Goal: Task Accomplishment & Management: Complete application form

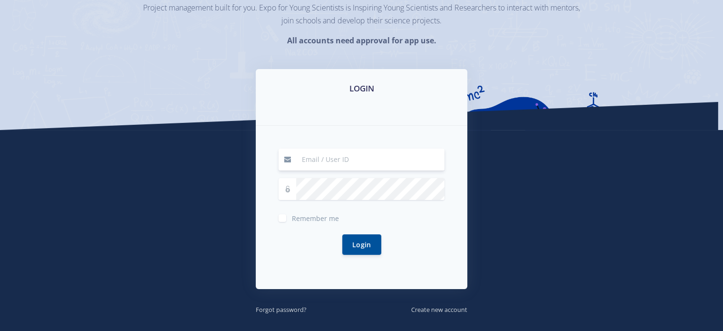
scroll to position [97, 0]
drag, startPoint x: 0, startPoint y: 0, endPoint x: 332, endPoint y: 160, distance: 368.5
click at [332, 160] on input at bounding box center [370, 159] width 148 height 22
type input "Matodzifhumulanimfc@gmail.com"
click at [292, 219] on label "Remember me" at bounding box center [315, 216] width 47 height 8
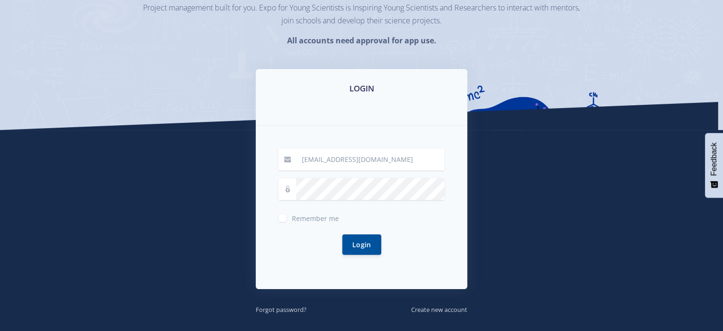
click at [292, 217] on input "Remember me" at bounding box center [295, 214] width 6 height 6
checkbox input "true"
click at [367, 245] on button "Login" at bounding box center [361, 244] width 39 height 20
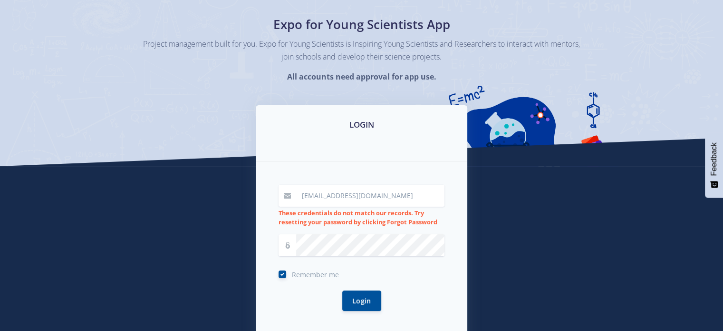
scroll to position [65, 0]
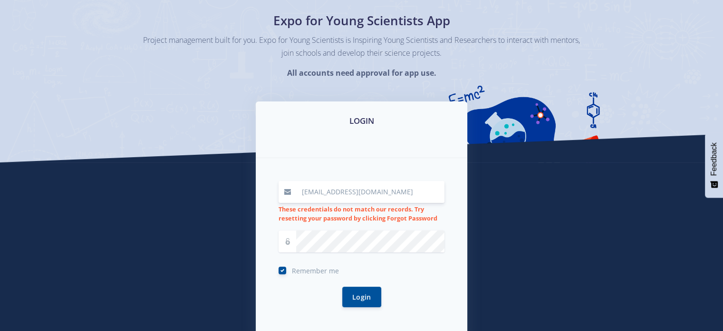
click at [312, 192] on input "[EMAIL_ADDRESS][DOMAIN_NAME]" at bounding box center [370, 192] width 148 height 22
click at [308, 190] on input "[EMAIL_ADDRESS][DOMAIN_NAME]" at bounding box center [370, 192] width 148 height 22
type input "matodzifhumulanimfc@gmail.com"
click at [355, 296] on button "Login" at bounding box center [361, 296] width 39 height 20
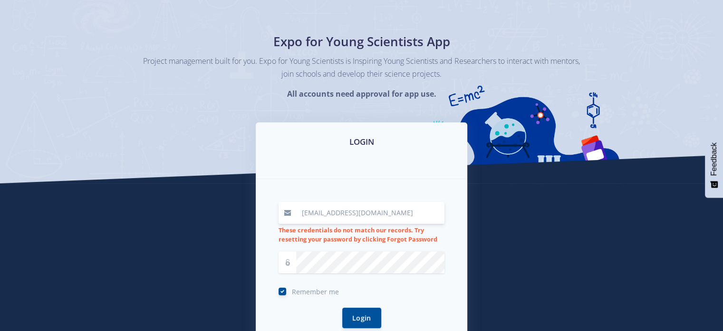
scroll to position [49, 0]
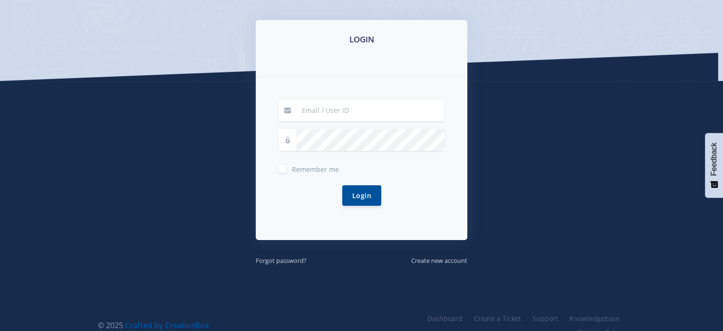
scroll to position [146, 0]
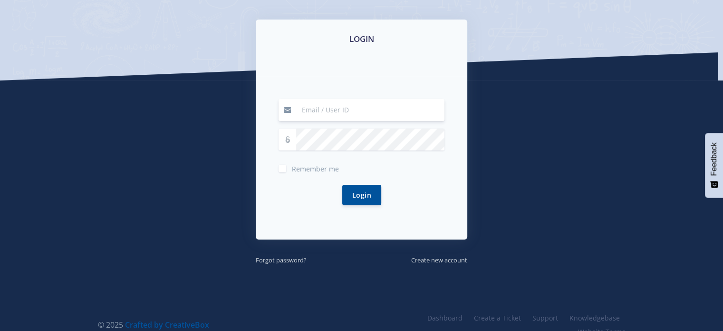
click at [346, 110] on input at bounding box center [370, 110] width 148 height 22
type input "[EMAIL_ADDRESS][DOMAIN_NAME]"
click at [292, 169] on label "Remember me" at bounding box center [315, 167] width 47 height 8
click at [292, 168] on input "Remember me" at bounding box center [295, 165] width 6 height 6
checkbox input "true"
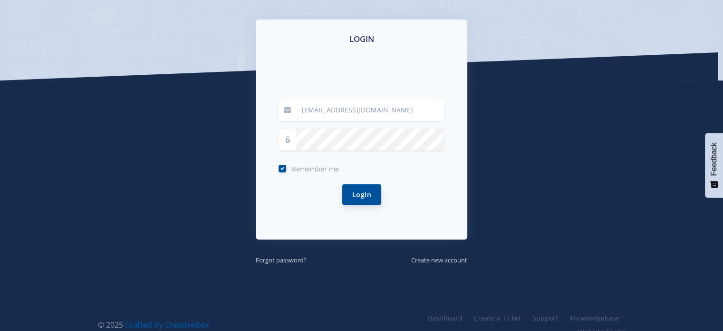
click at [365, 195] on button "Login" at bounding box center [361, 194] width 39 height 20
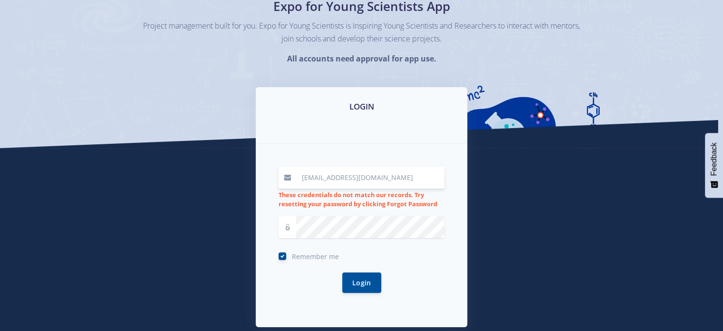
click at [426, 171] on input "[EMAIL_ADDRESS][DOMAIN_NAME]" at bounding box center [370, 177] width 148 height 22
type input "M"
type input "0403245488081"
click at [358, 281] on button "Login" at bounding box center [361, 282] width 39 height 20
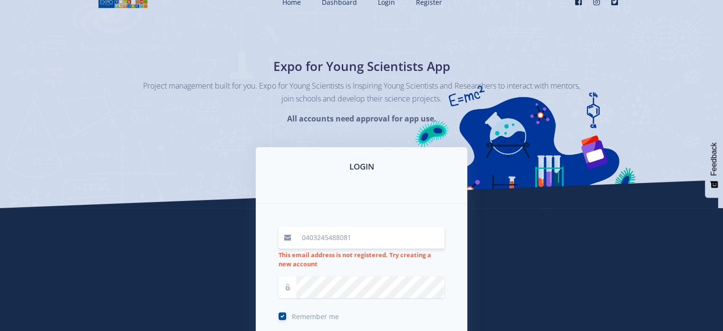
scroll to position [22, 0]
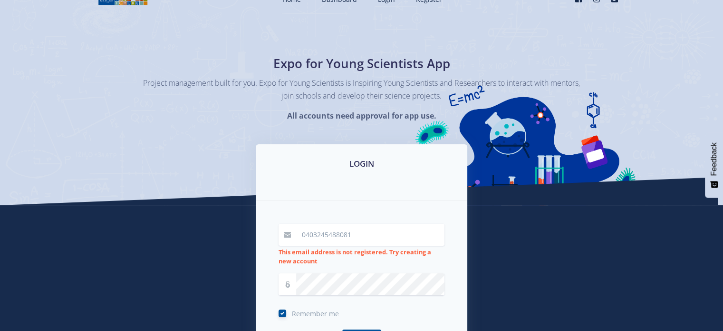
click at [367, 249] on strong "This email address is not registered. Try creating a new account" at bounding box center [355, 256] width 153 height 18
click at [367, 245] on div "0403245488081 This email address is not registered. Try creating a new account" at bounding box center [362, 245] width 166 height 42
click at [335, 262] on span "This email address is not registered. Try creating a new account" at bounding box center [362, 256] width 166 height 18
click at [354, 230] on input "0403245488081" at bounding box center [370, 235] width 148 height 22
type input "0"
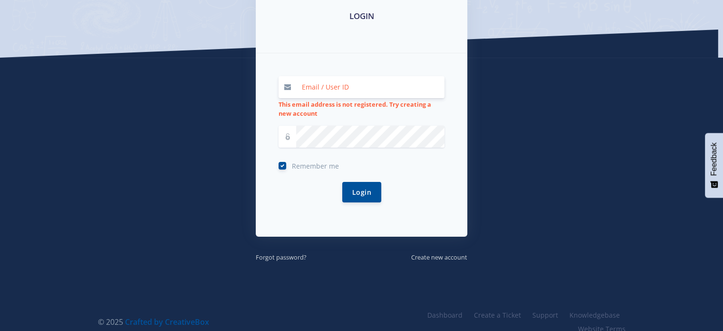
scroll to position [183, 0]
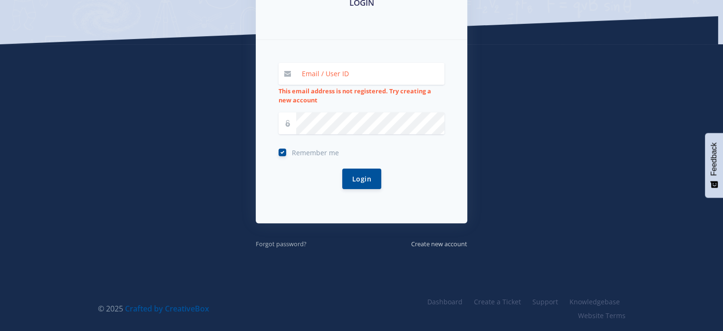
click at [289, 243] on small "Forgot password?" at bounding box center [281, 243] width 51 height 9
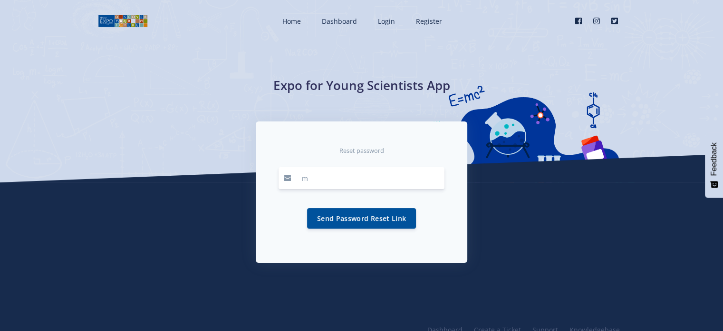
type input "[EMAIL_ADDRESS][DOMAIN_NAME]"
click at [334, 223] on button "Send Password Reset Link" at bounding box center [361, 217] width 109 height 20
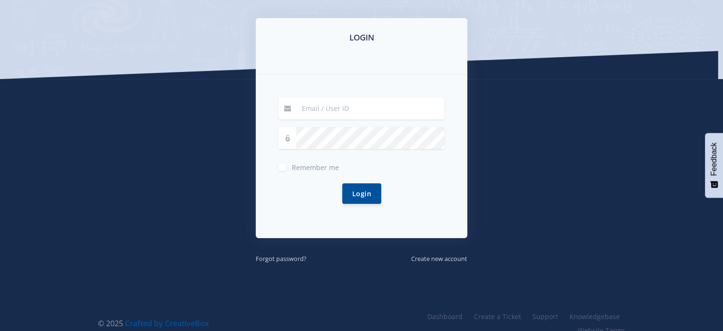
scroll to position [161, 0]
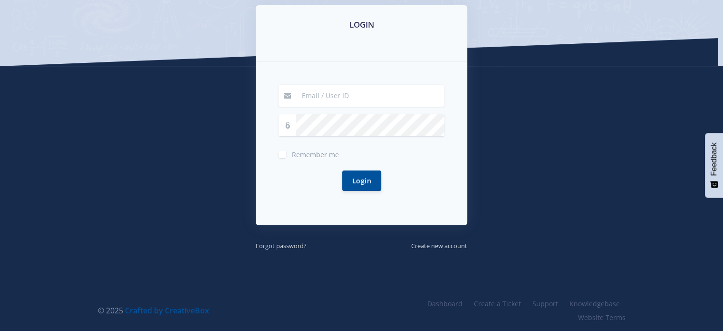
click at [323, 101] on input at bounding box center [370, 96] width 148 height 22
type input "Matodzifhumulanimfc@gmail.com"
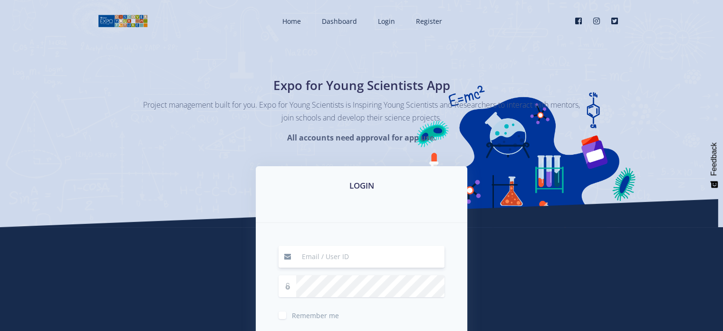
scroll to position [163, 0]
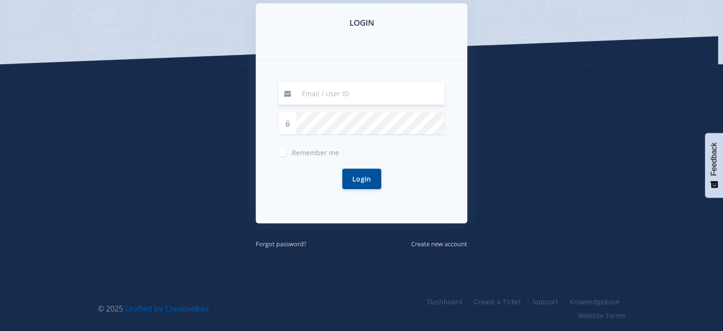
click at [329, 89] on input at bounding box center [370, 94] width 148 height 22
type input "[EMAIL_ADDRESS][DOMAIN_NAME]"
click at [292, 153] on label "Remember me" at bounding box center [315, 150] width 47 height 8
click at [292, 152] on input "Remember me" at bounding box center [295, 149] width 6 height 6
checkbox input "true"
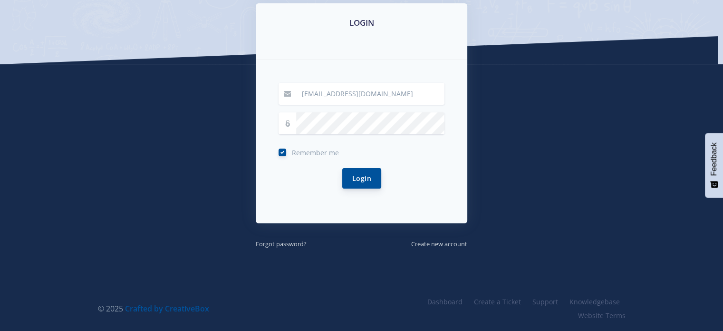
click at [375, 181] on button "Login" at bounding box center [361, 178] width 39 height 20
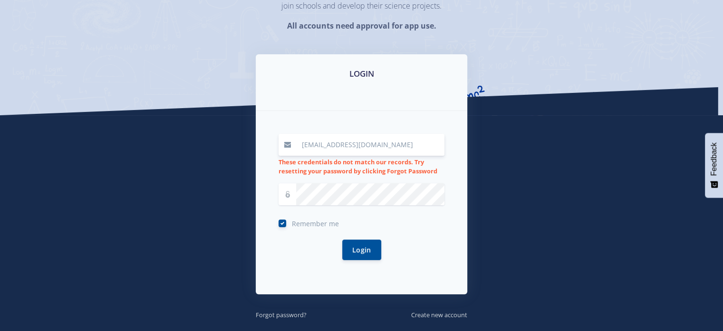
scroll to position [112, 0]
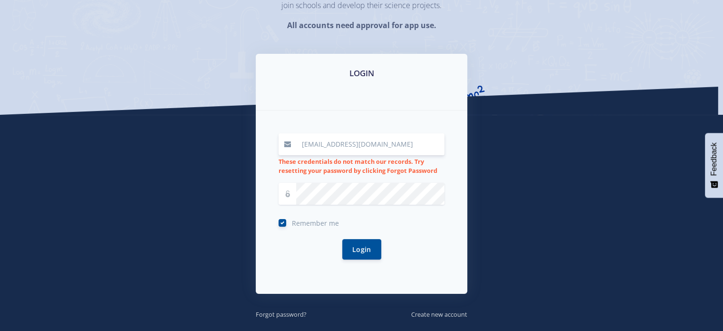
click at [369, 144] on input "[EMAIL_ADDRESS][DOMAIN_NAME]" at bounding box center [370, 144] width 148 height 22
type input "[EMAIL_ADDRESS][DOMAIN_NAME]"
click at [342, 239] on button "Login" at bounding box center [361, 249] width 39 height 20
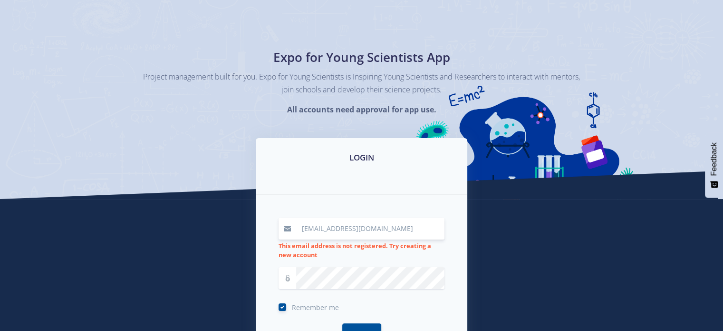
scroll to position [34, 0]
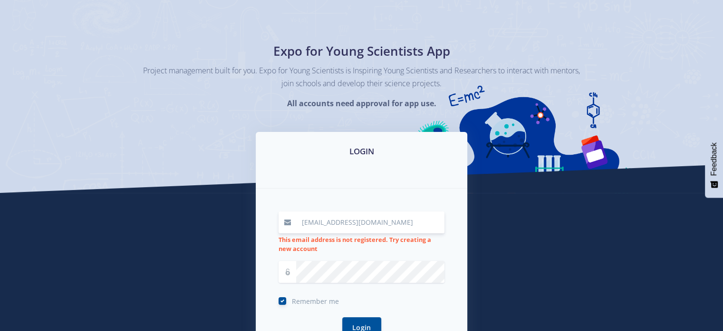
drag, startPoint x: 401, startPoint y: 223, endPoint x: 264, endPoint y: 232, distance: 137.3
click at [264, 232] on div "[EMAIL_ADDRESS][DOMAIN_NAME] This email address is not registered. Try creating…" at bounding box center [362, 279] width 212 height 183
type input "m"
type input ","
type input "[EMAIL_ADDRESS][DOMAIN_NAME]"
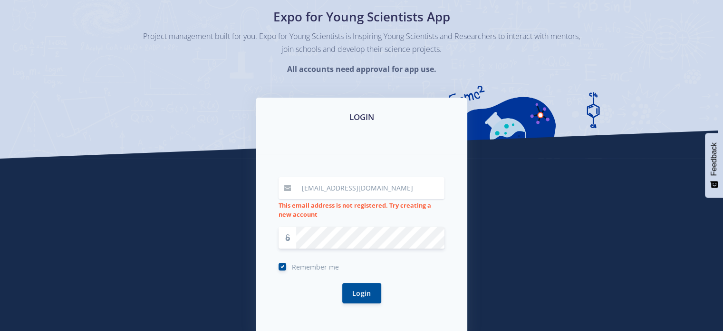
scroll to position [73, 0]
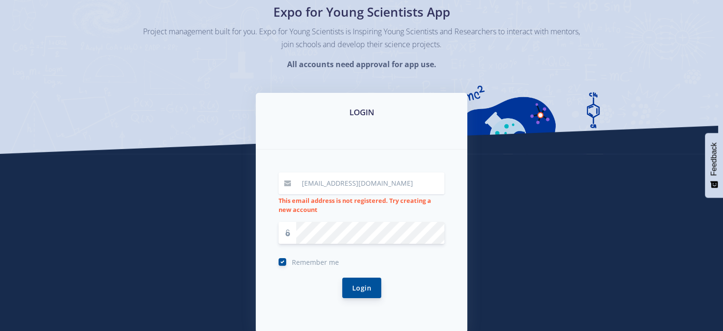
click at [368, 285] on button "Login" at bounding box center [361, 287] width 39 height 20
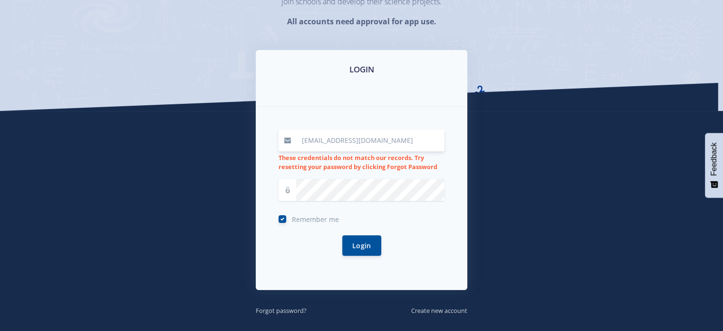
scroll to position [120, 0]
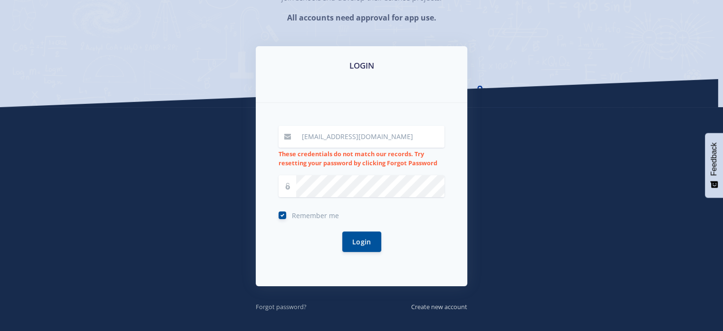
click at [294, 304] on small "Forgot password?" at bounding box center [281, 306] width 51 height 9
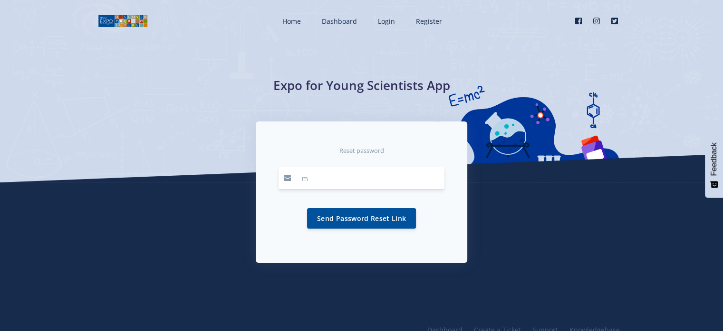
type input "[EMAIL_ADDRESS][DOMAIN_NAME]"
click at [383, 209] on button "Send Password Reset Link" at bounding box center [361, 217] width 109 height 20
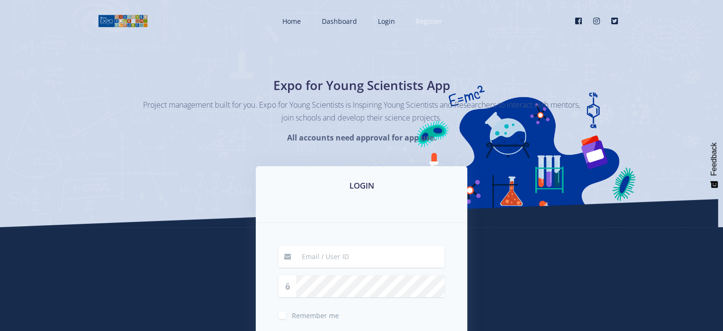
click at [437, 29] on link "Register" at bounding box center [428, 21] width 43 height 25
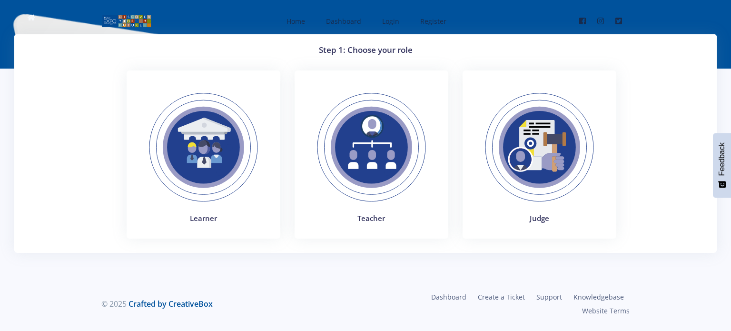
click at [538, 163] on img at bounding box center [539, 147] width 131 height 131
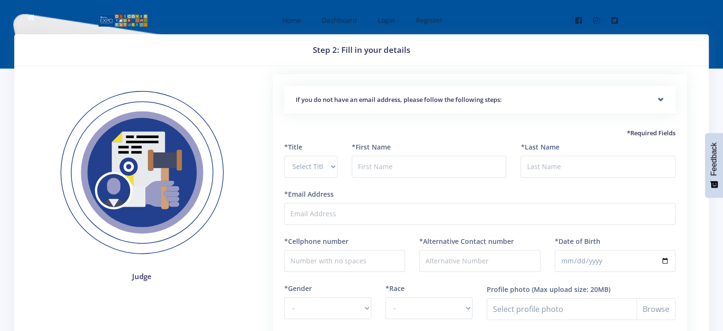
click at [312, 154] on div "*Title Select Title Prof Dr Mr Mrs Ms Other" at bounding box center [310, 160] width 53 height 36
click at [314, 161] on select "Select Title Prof Dr Mr Mrs Ms Other" at bounding box center [310, 167] width 53 height 22
select select "Mr"
click at [284, 156] on select "Select Title Prof Dr Mr Mrs Ms Other" at bounding box center [310, 167] width 53 height 22
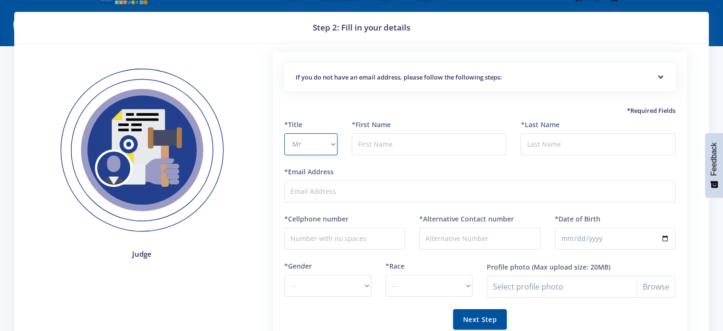
scroll to position [15, 0]
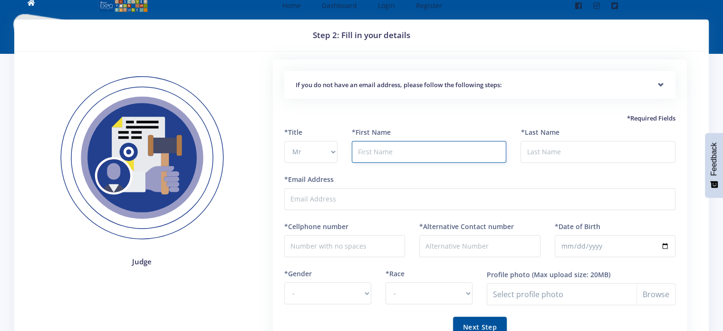
click at [412, 154] on input "text" at bounding box center [429, 152] width 155 height 22
type input "Fhumulani Chris"
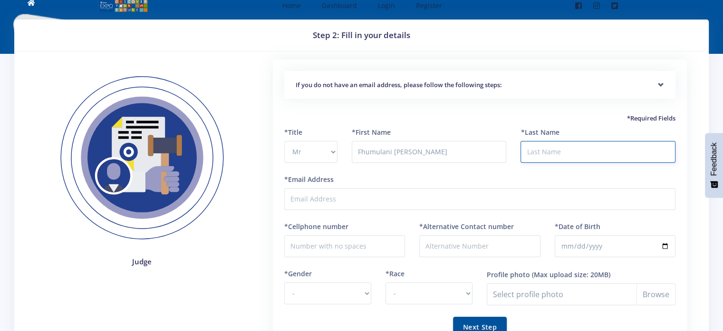
click at [537, 148] on input "*Last Name" at bounding box center [598, 152] width 155 height 22
type input "Matodzi"
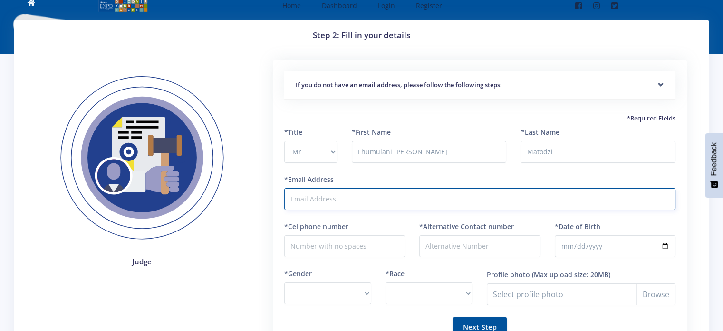
click at [466, 194] on input "*Email Address" at bounding box center [479, 199] width 391 height 22
type input "[EMAIL_ADDRESS][DOMAIN_NAME]"
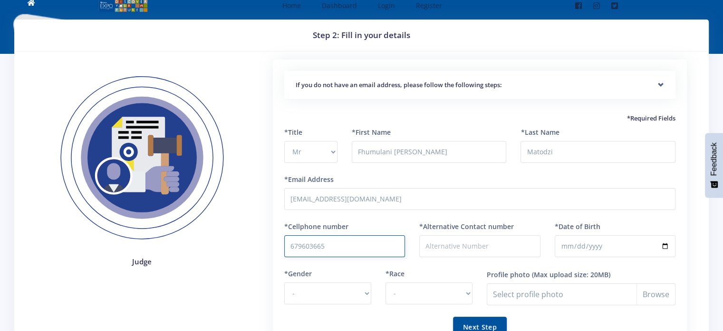
click at [341, 243] on input "679603665" at bounding box center [344, 246] width 121 height 22
type input "6"
type input "0820577933"
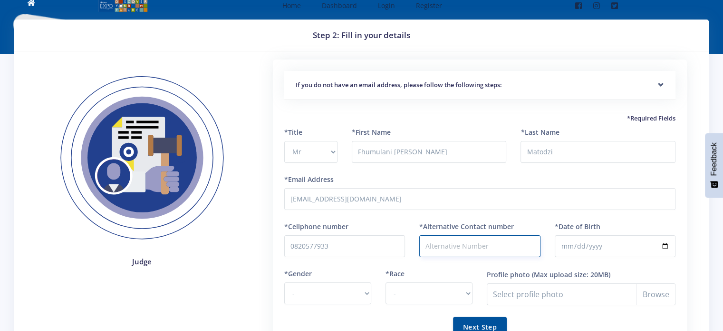
click at [472, 239] on input "*Alternative Contact number" at bounding box center [480, 246] width 121 height 22
type input "0710667658"
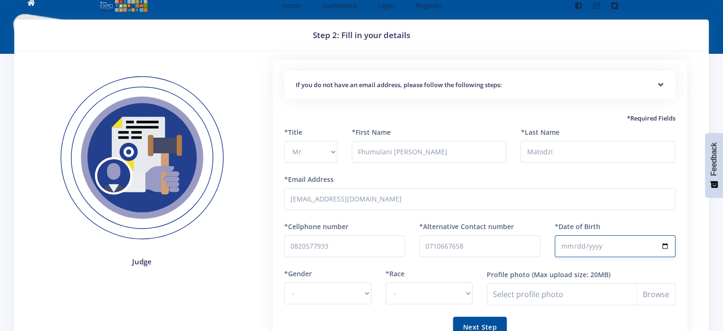
click at [569, 247] on input "*Date of Birth" at bounding box center [615, 246] width 121 height 22
type input "2004-03-24"
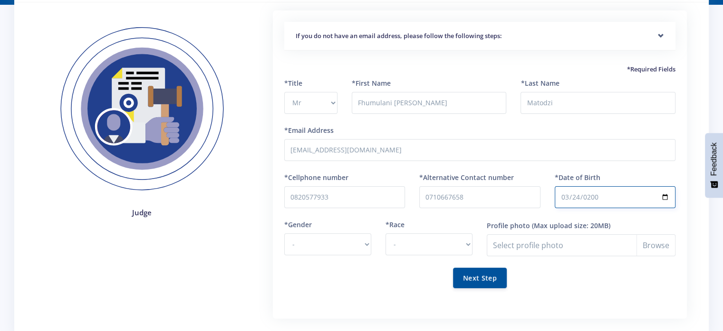
scroll to position [65, 0]
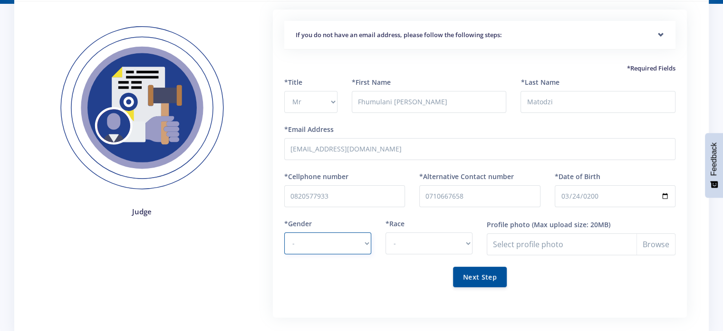
click at [322, 238] on select "- Male Female" at bounding box center [327, 243] width 87 height 22
select select "M"
click at [284, 232] on select "- Male Female" at bounding box center [327, 243] width 87 height 22
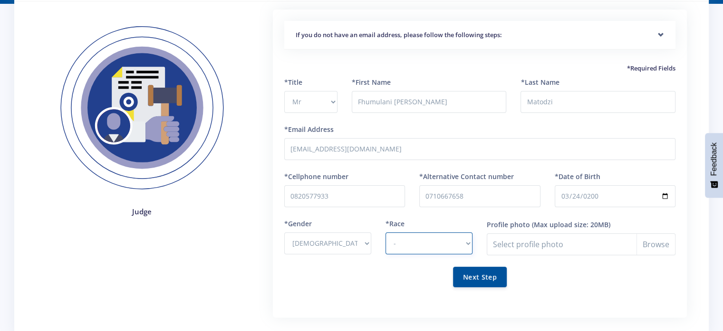
click at [398, 246] on select "- African Asian Coloured Indian White Other" at bounding box center [429, 243] width 87 height 22
select select "African"
click at [386, 232] on select "- African Asian Coloured Indian White Other" at bounding box center [429, 243] width 87 height 22
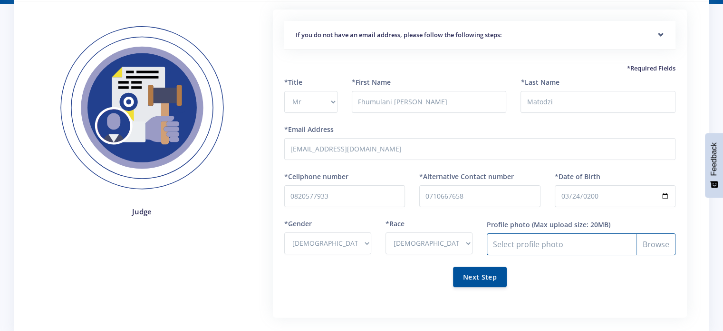
click at [649, 241] on input "Profile photo" at bounding box center [581, 244] width 189 height 22
type input "C:\fakepath\Myself.jpg"
click at [474, 267] on button "Next Step" at bounding box center [480, 276] width 54 height 20
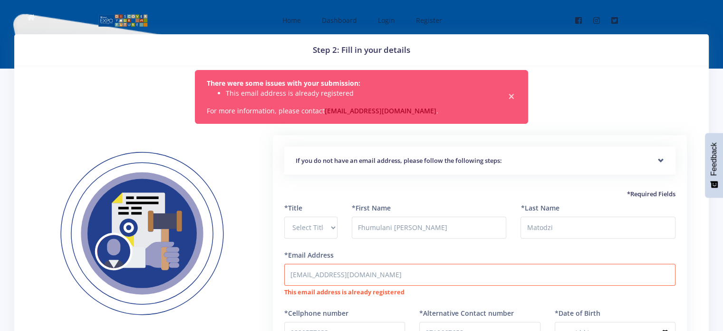
click at [510, 98] on span "×" at bounding box center [512, 97] width 10 height 10
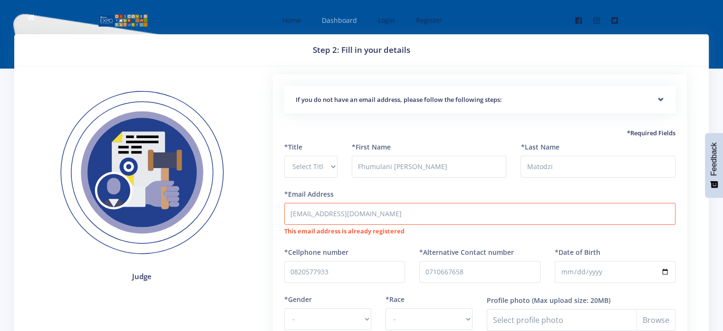
click at [342, 22] on span "Dashboard" at bounding box center [339, 20] width 35 height 9
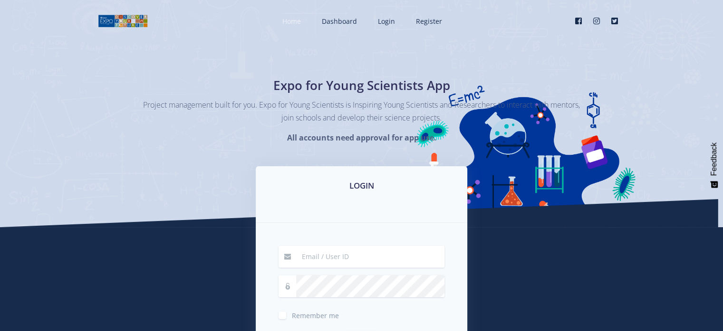
click at [283, 20] on span "Home" at bounding box center [292, 21] width 19 height 9
click at [311, 258] on input at bounding box center [370, 256] width 148 height 22
type input "[EMAIL_ADDRESS][DOMAIN_NAME]"
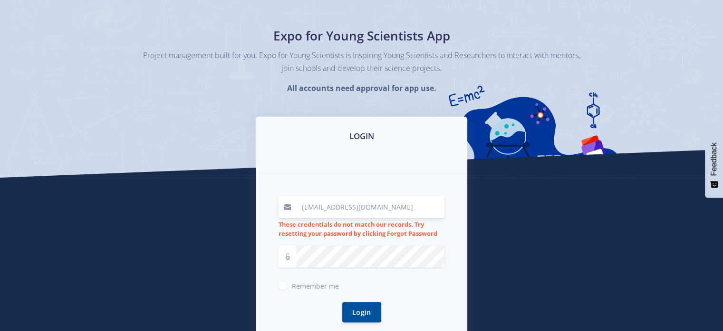
scroll to position [50, 0]
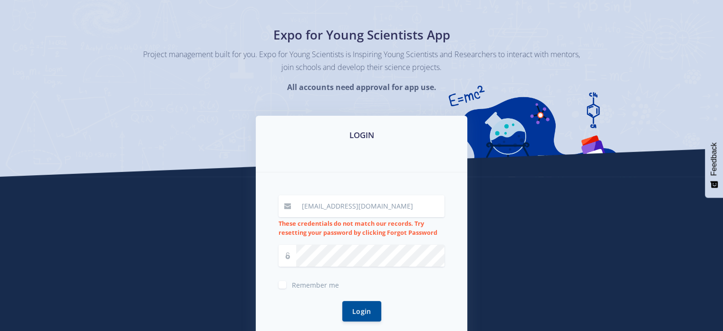
click at [292, 282] on label "Remember me" at bounding box center [315, 283] width 47 height 8
click at [292, 282] on input "Remember me" at bounding box center [295, 281] width 6 height 6
checkbox input "true"
click at [359, 313] on button "Login" at bounding box center [361, 310] width 39 height 20
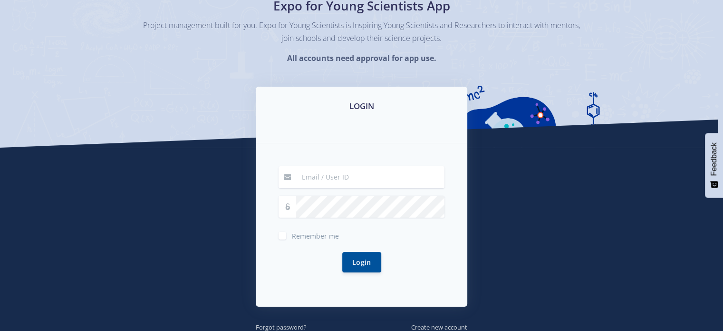
scroll to position [80, 0]
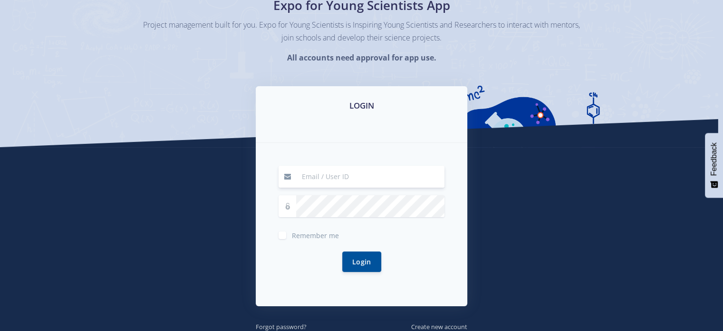
click at [320, 175] on input at bounding box center [370, 177] width 148 height 22
type input "[EMAIL_ADDRESS][DOMAIN_NAME]"
click at [373, 264] on button "Login" at bounding box center [361, 261] width 39 height 20
